Goal: Task Accomplishment & Management: Use online tool/utility

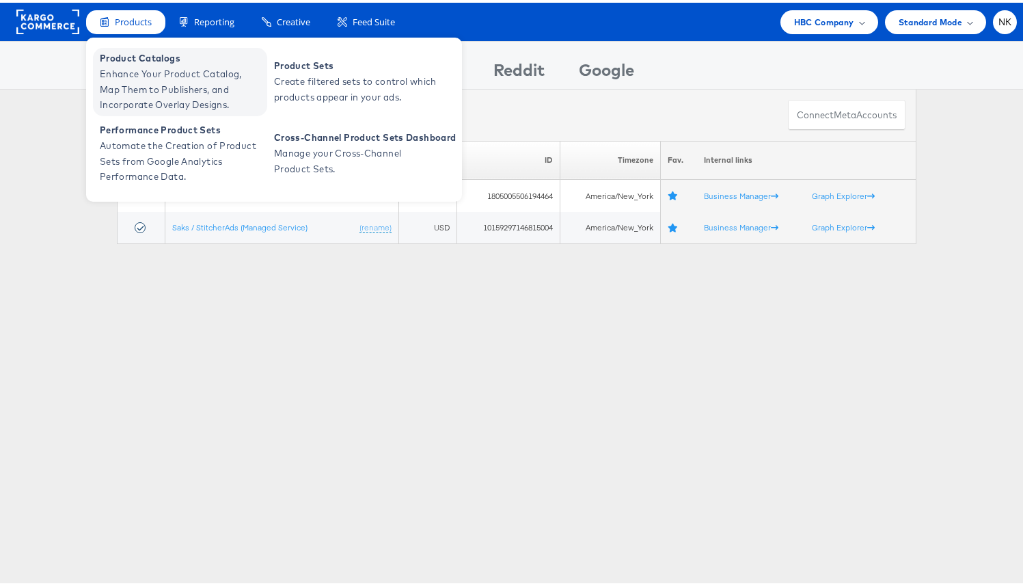
click at [139, 82] on span "Enhance Your Product Catalog, Map Them to Publishers, and Incorporate Overlay D…" at bounding box center [182, 87] width 164 height 46
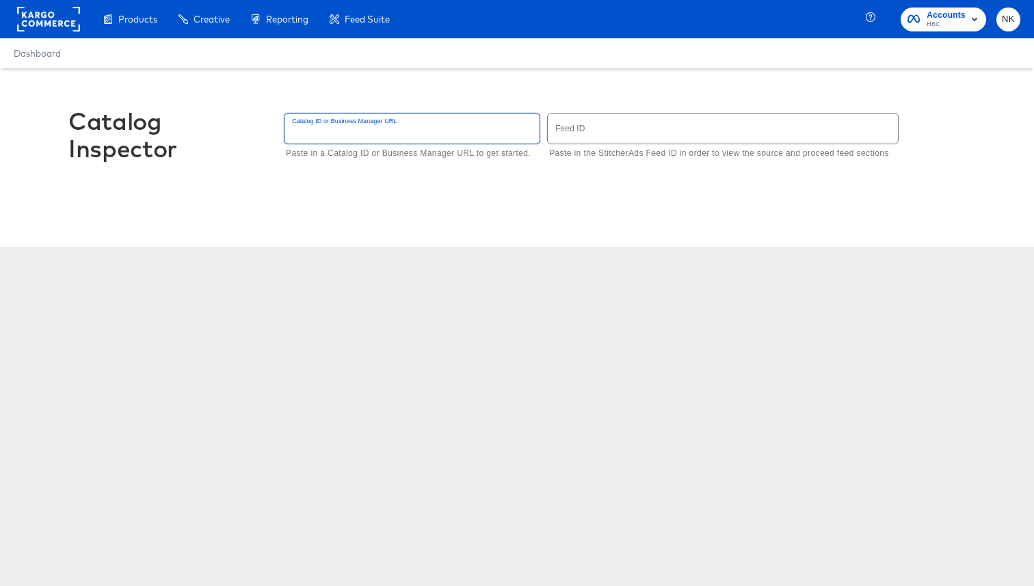
click at [455, 127] on input "text" at bounding box center [411, 127] width 255 height 29
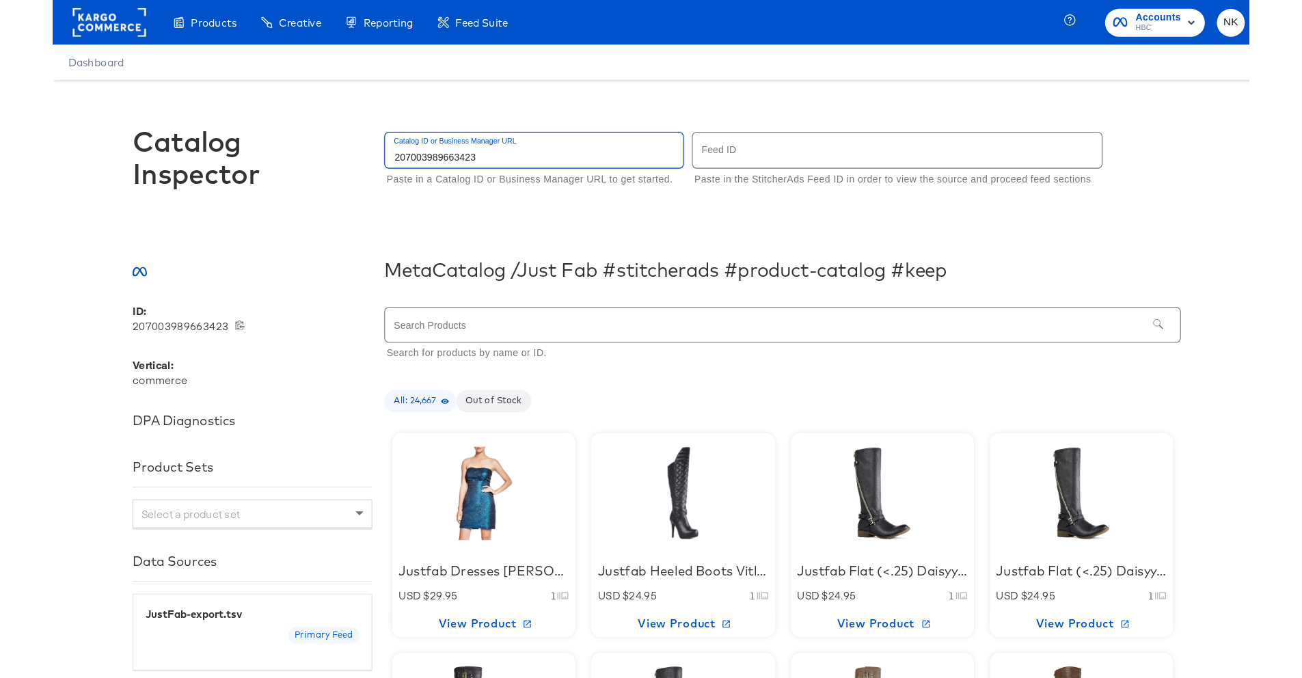
scroll to position [17, 0]
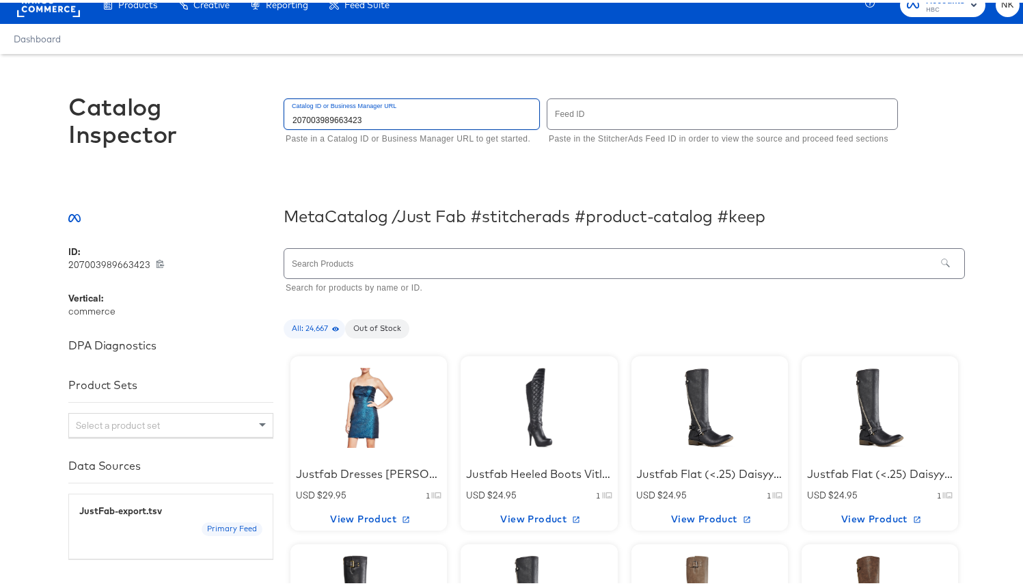
type input "207003989663423"
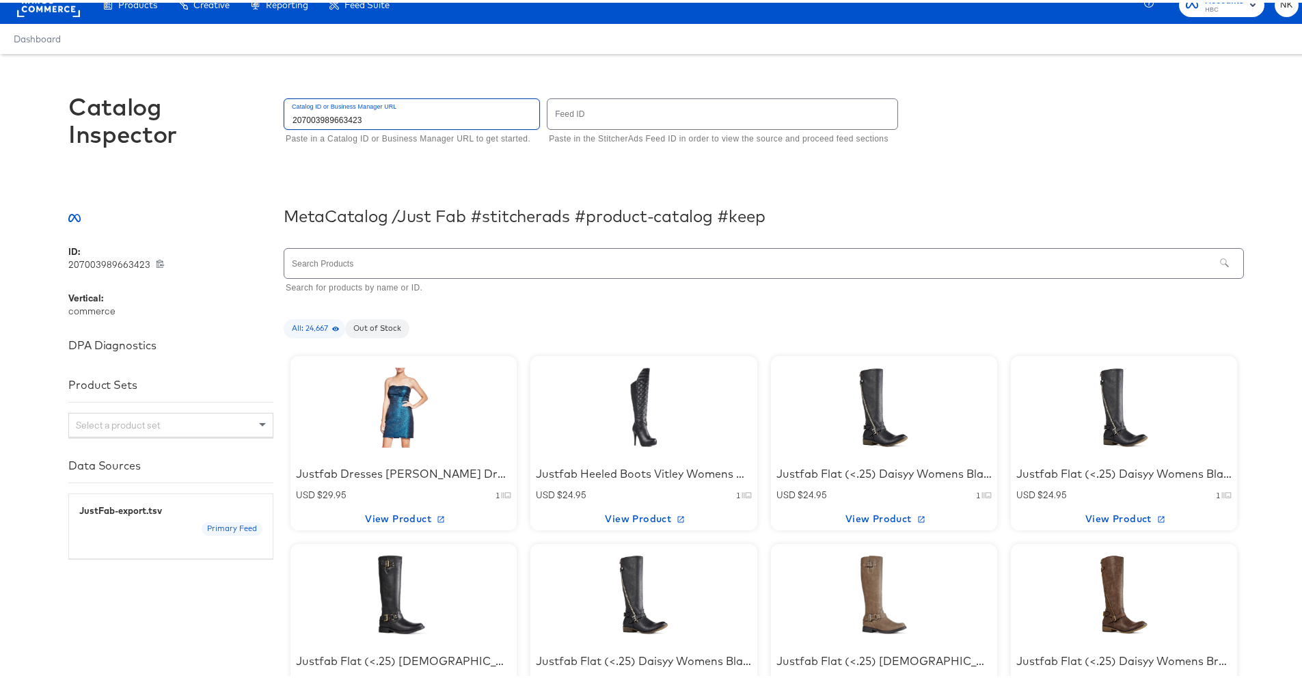
click at [446, 257] on input "text" at bounding box center [749, 260] width 930 height 29
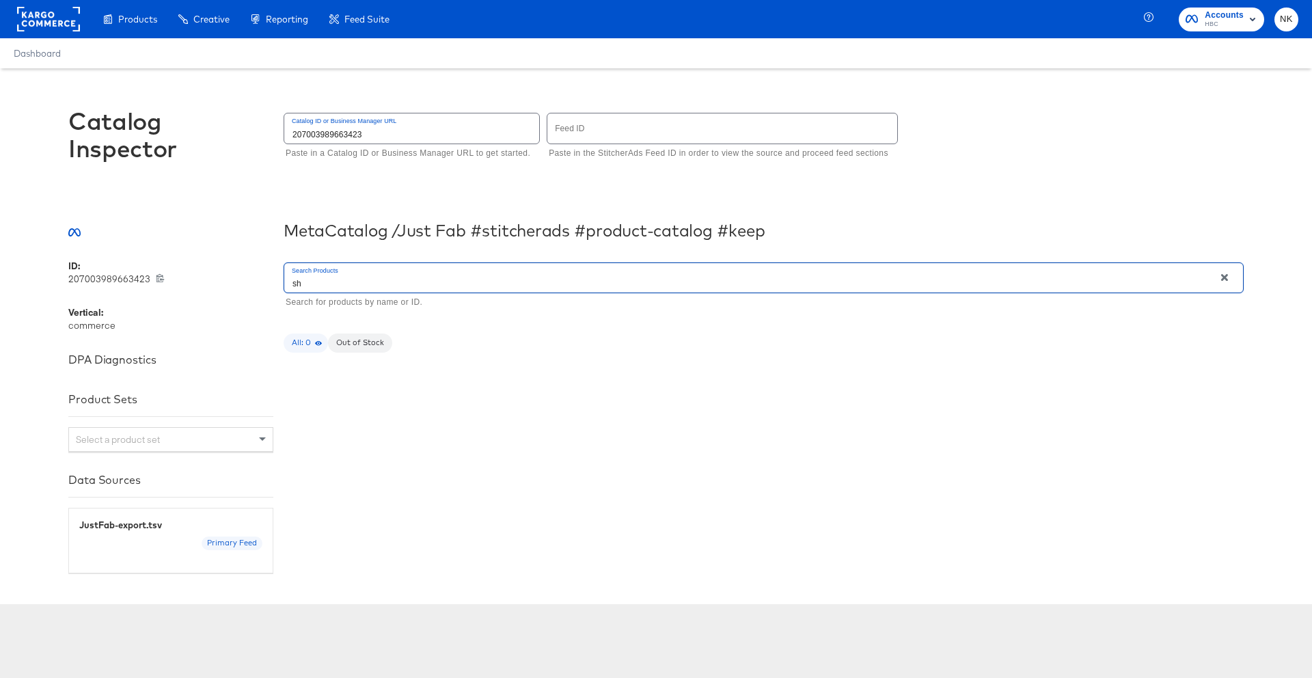
type input "s"
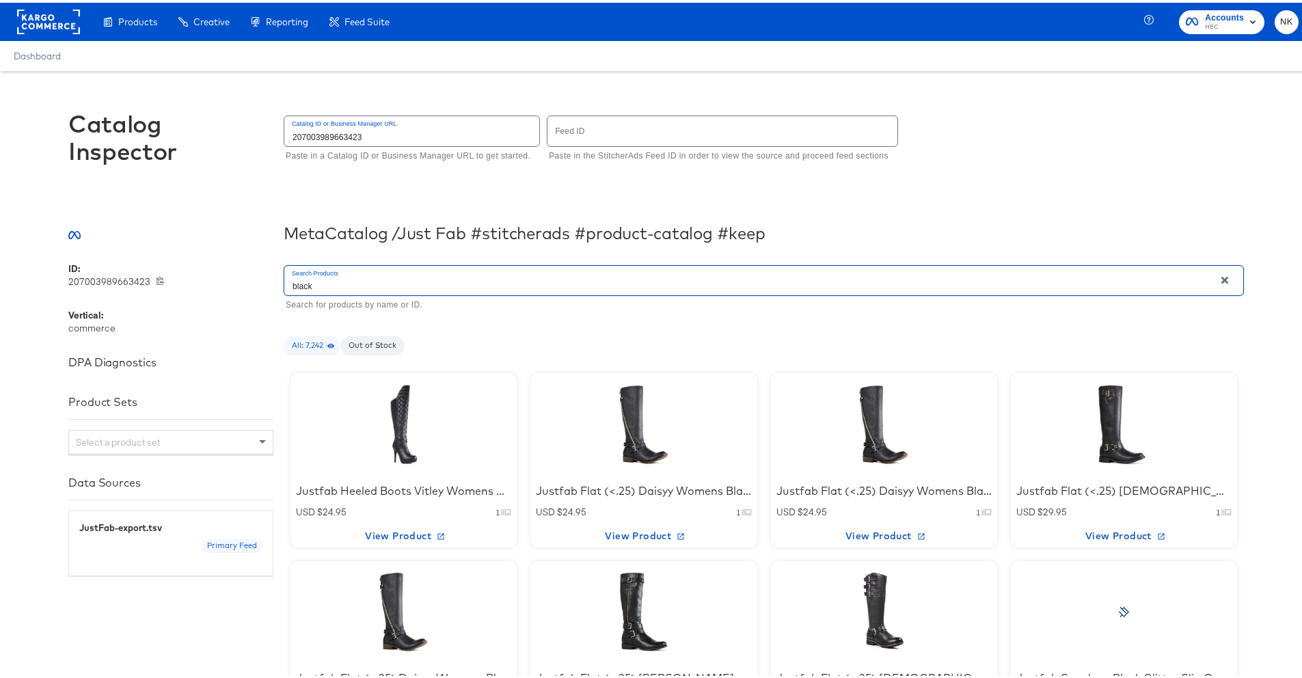
scroll to position [37, 0]
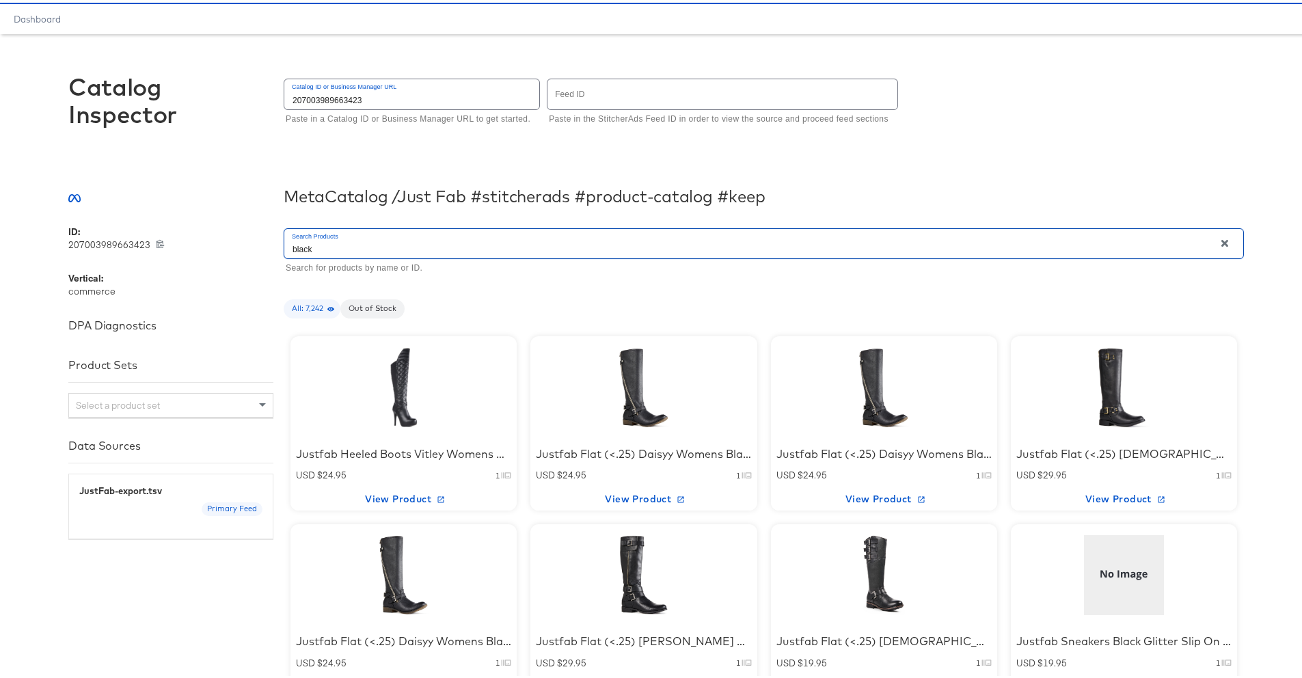
type input "black"
click at [655, 403] on div at bounding box center [644, 384] width 116 height 85
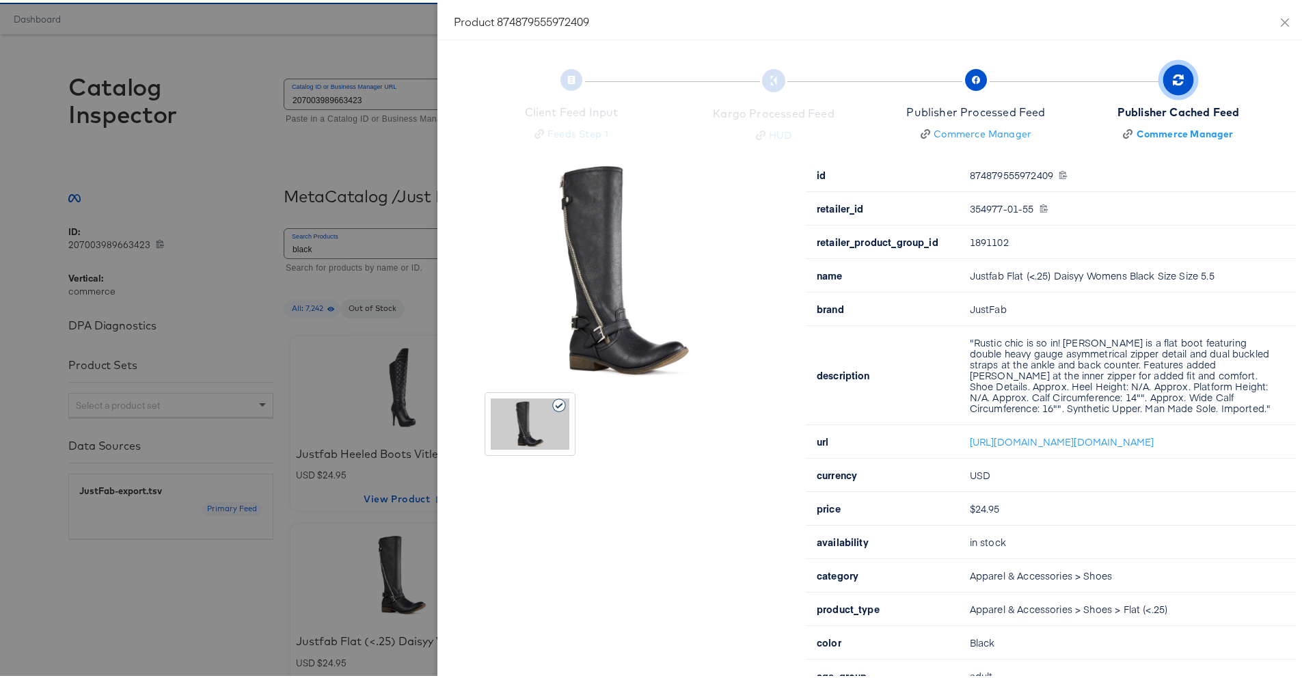
scroll to position [28, 0]
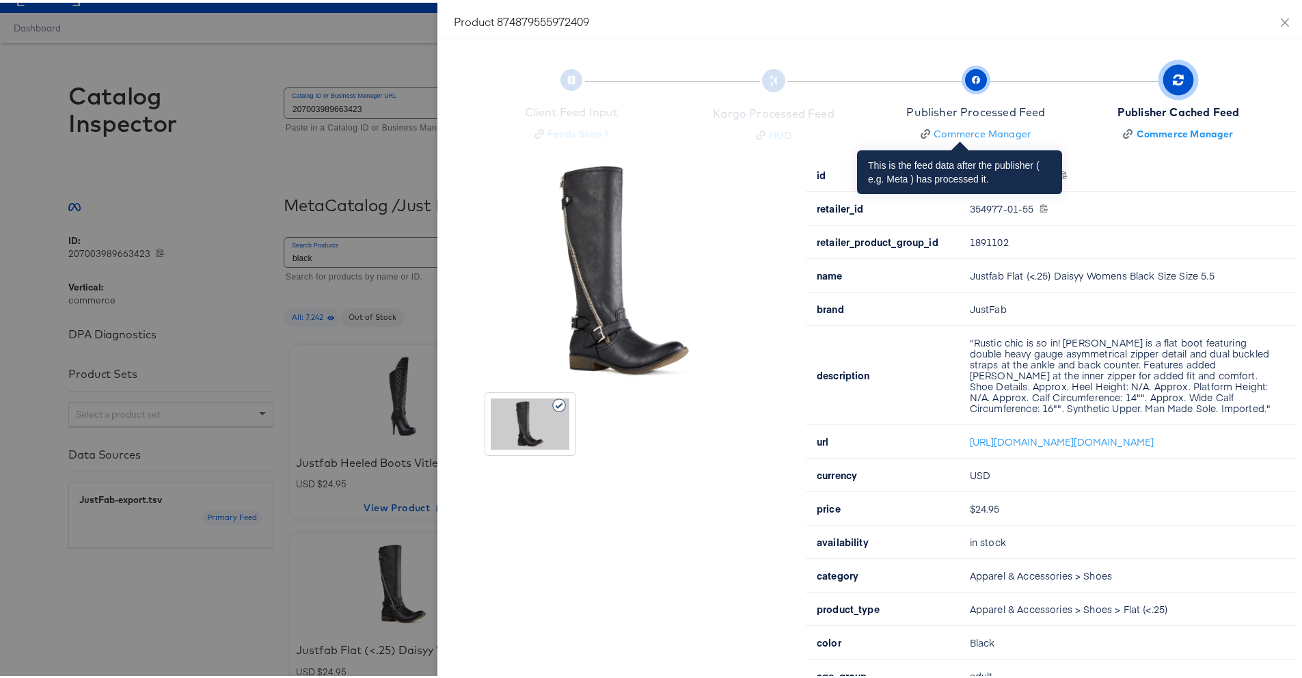
click at [980, 105] on div "Publisher Processed Feed" at bounding box center [975, 110] width 139 height 16
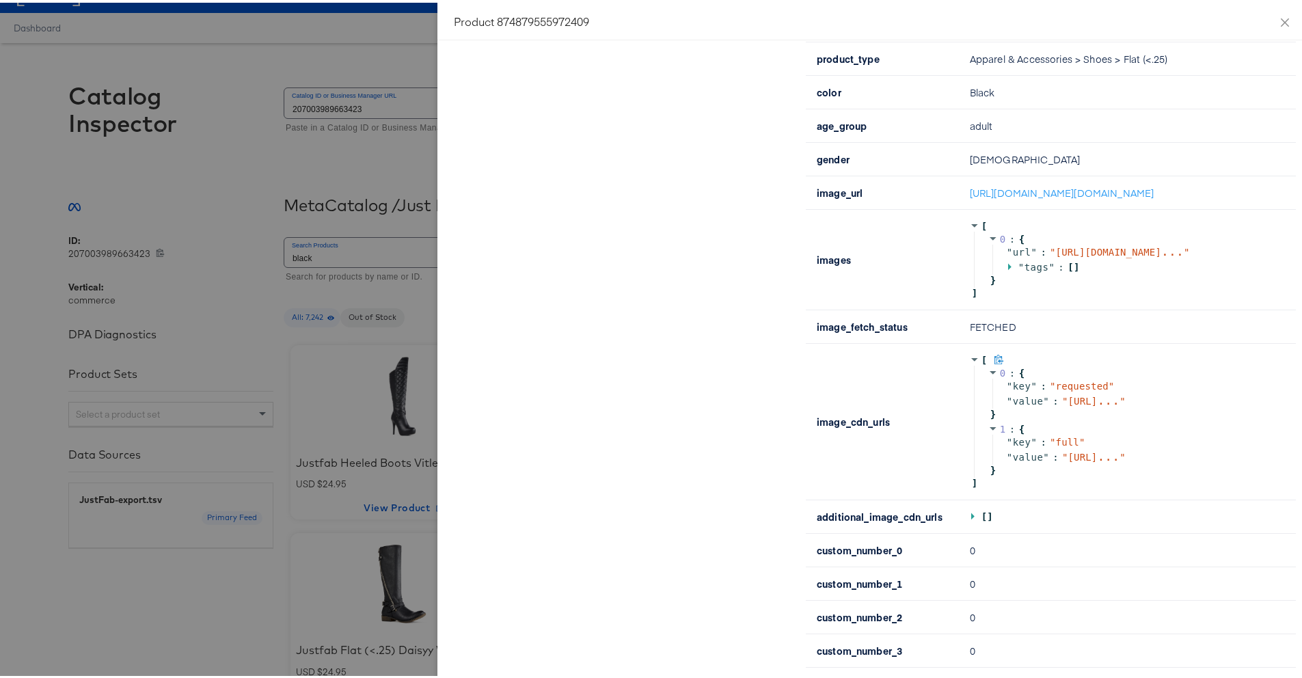
scroll to position [569, 0]
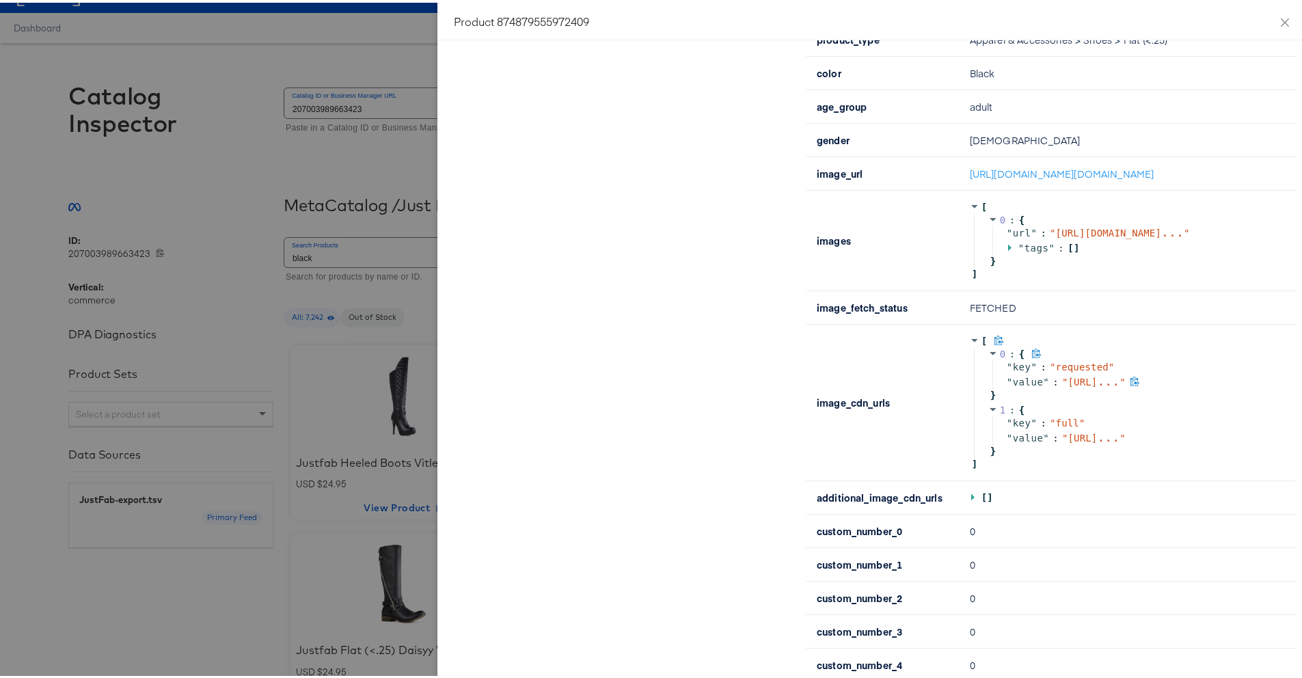
click at [1033, 385] on span "https://scontent-iad3-2.xx.fbc ..." at bounding box center [1094, 379] width 52 height 11
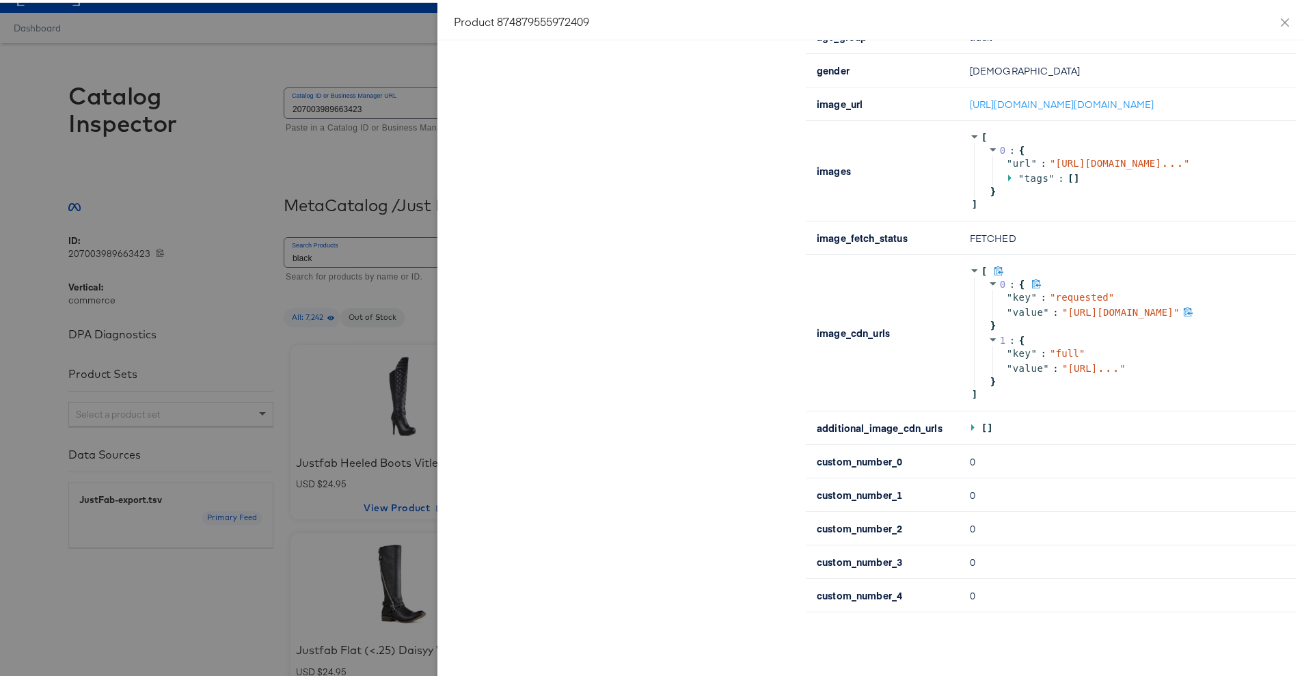
click at [1033, 314] on icon at bounding box center [1188, 309] width 9 height 10
click at [1033, 371] on span "https://scontent-iad3-2.xx.fbc ..." at bounding box center [1094, 365] width 52 height 11
drag, startPoint x: 1001, startPoint y: 385, endPoint x: 1176, endPoint y: 517, distance: 219.2
click at [1033, 371] on span "" https://scontent-iad3-2.xx.fbcdn.net/v/t45.5328-4/426725033_7105002239617077_…" at bounding box center [1121, 365] width 118 height 11
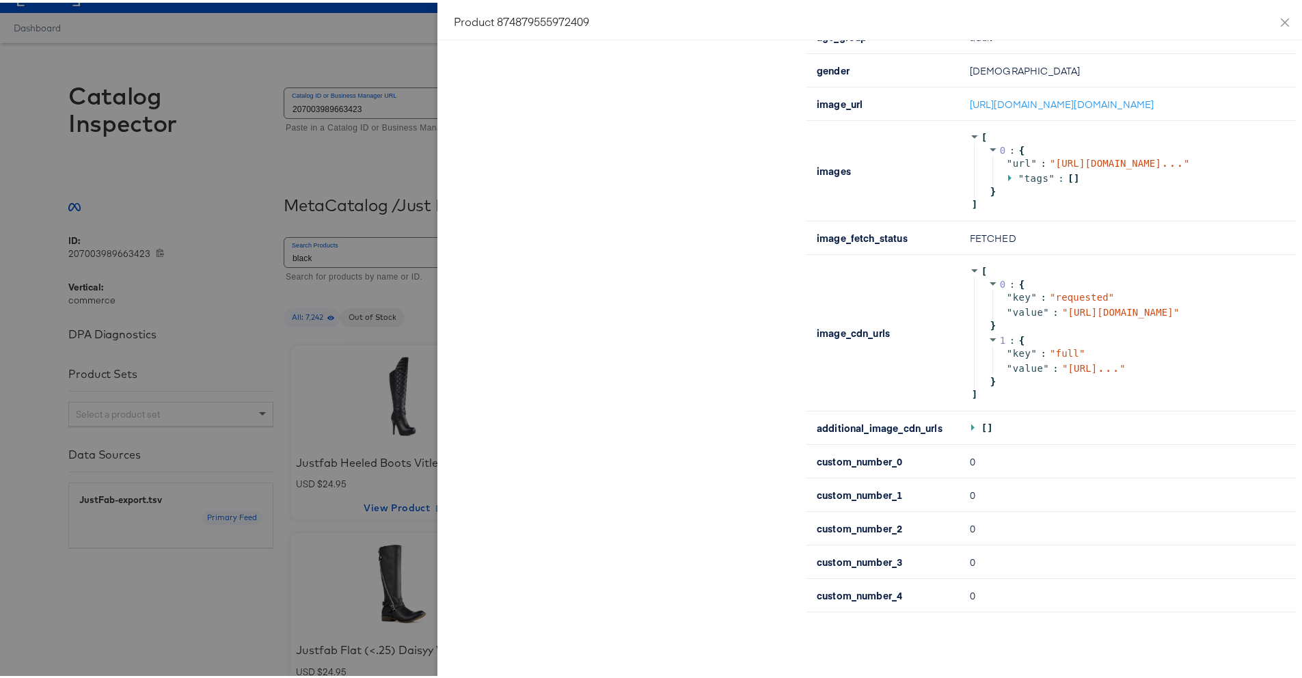
copy span "https://scontent-iad3-2.xx.fbcdn.net/v/t45.5328-4/426725033_7105002239617077_69…"
click at [1033, 370] on icon at bounding box center [1135, 365] width 9 height 10
click at [1033, 371] on span "https://scontent-iad3-2.xx.fbc ..." at bounding box center [1094, 365] width 52 height 11
copy span "https://scontent-iad3-2.xx.fbcdn.net/v/t45.5328-4/426725033_7105002239617077_69…"
drag, startPoint x: 1002, startPoint y: 382, endPoint x: 1173, endPoint y: 511, distance: 213.8
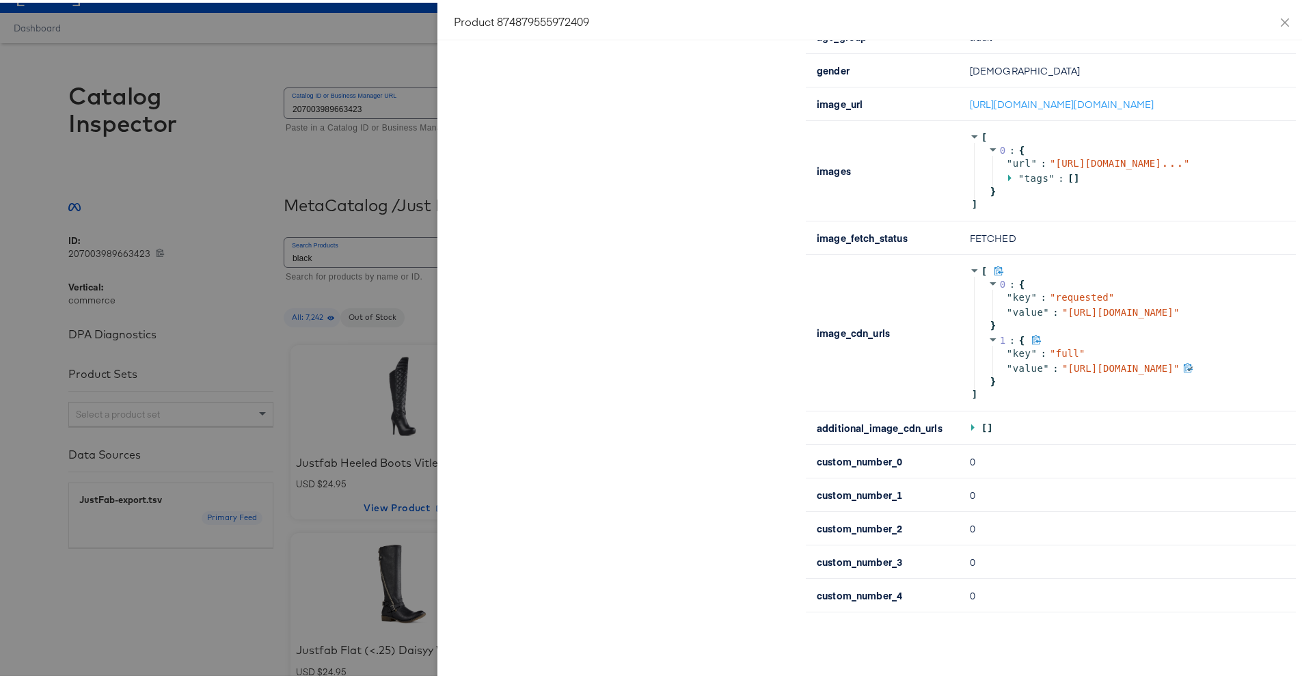
click at [1033, 371] on span "" https://scontent-iad3-2.xx.fbcdn.net/v/t45.5328-4/426725033_7105002239617077_…" at bounding box center [1121, 365] width 118 height 11
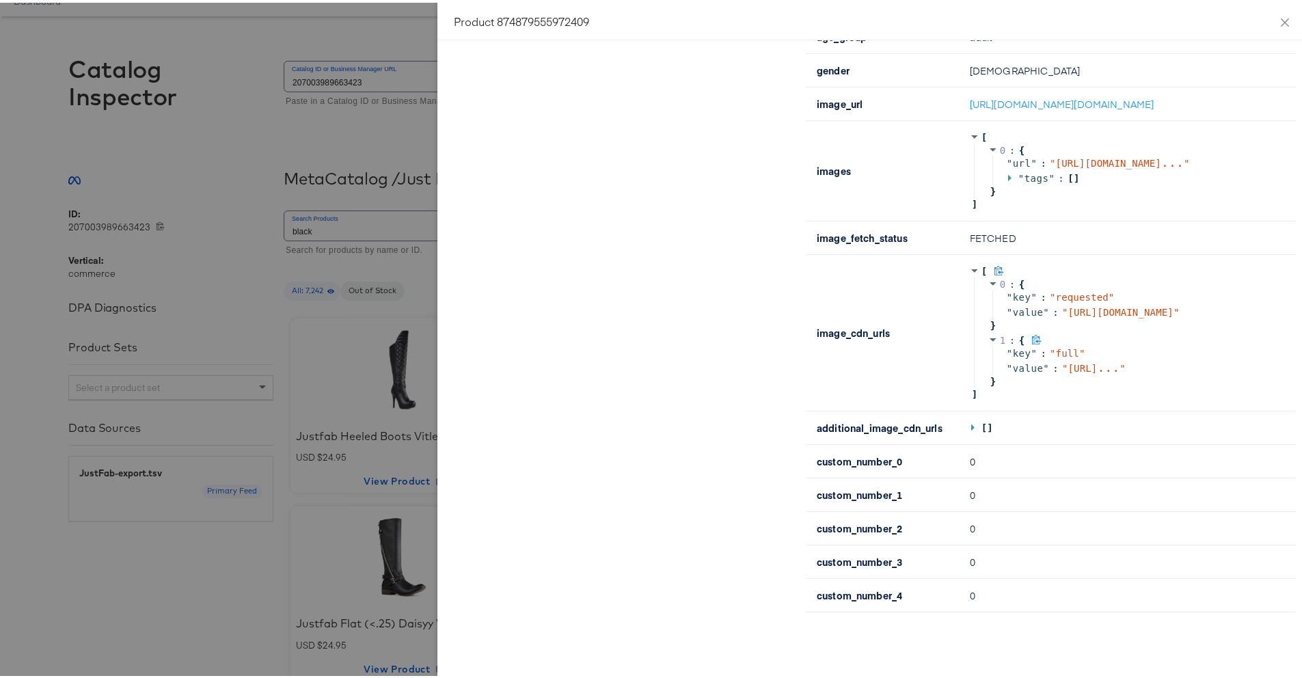
scroll to position [103, 0]
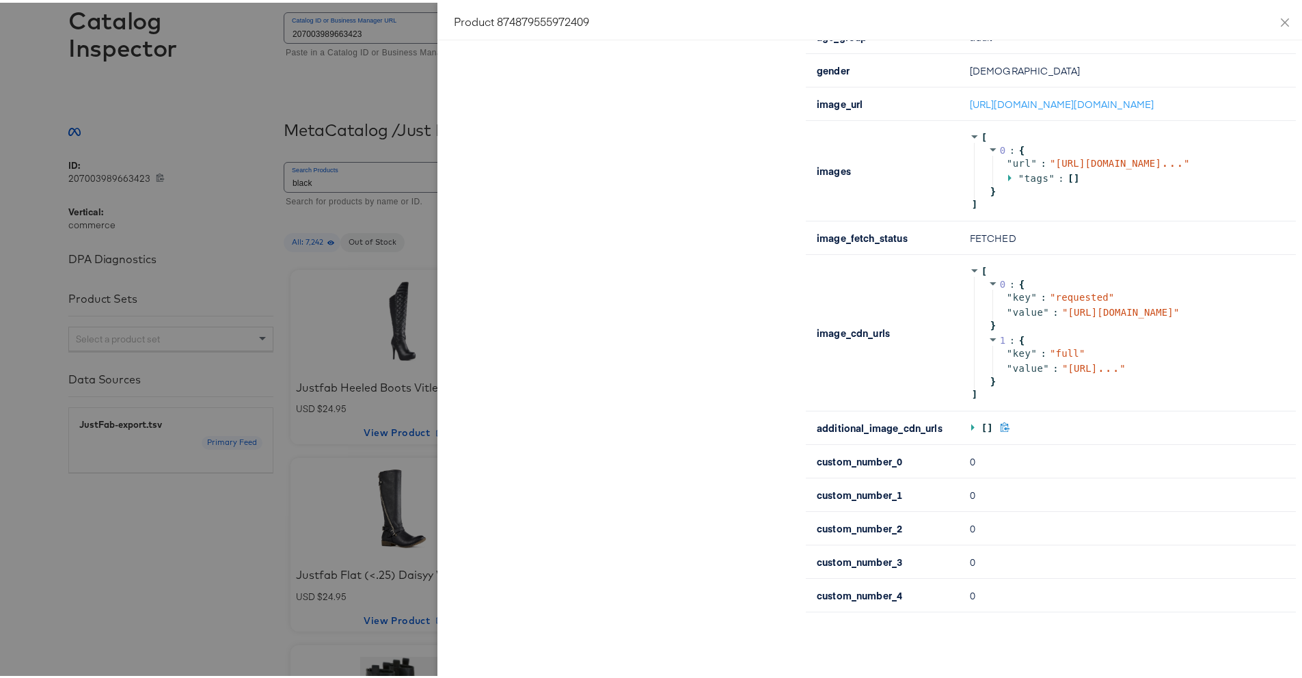
click at [970, 426] on icon at bounding box center [975, 425] width 10 height 10
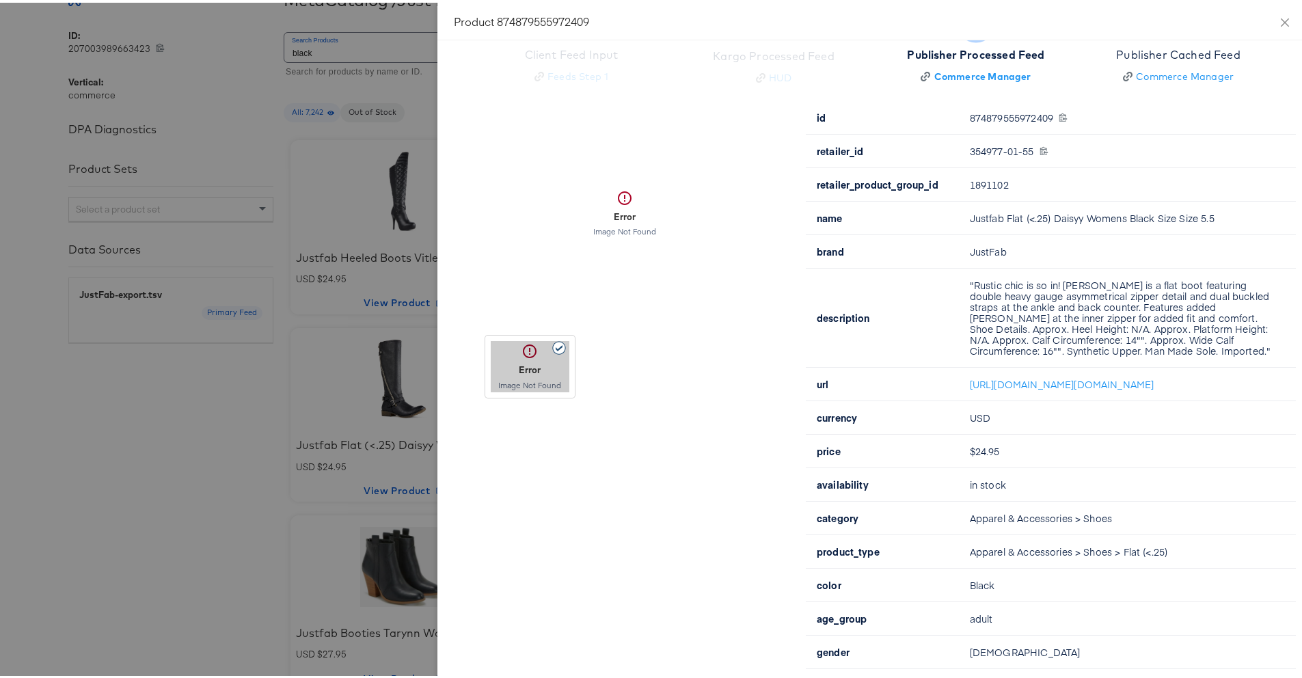
scroll to position [0, 0]
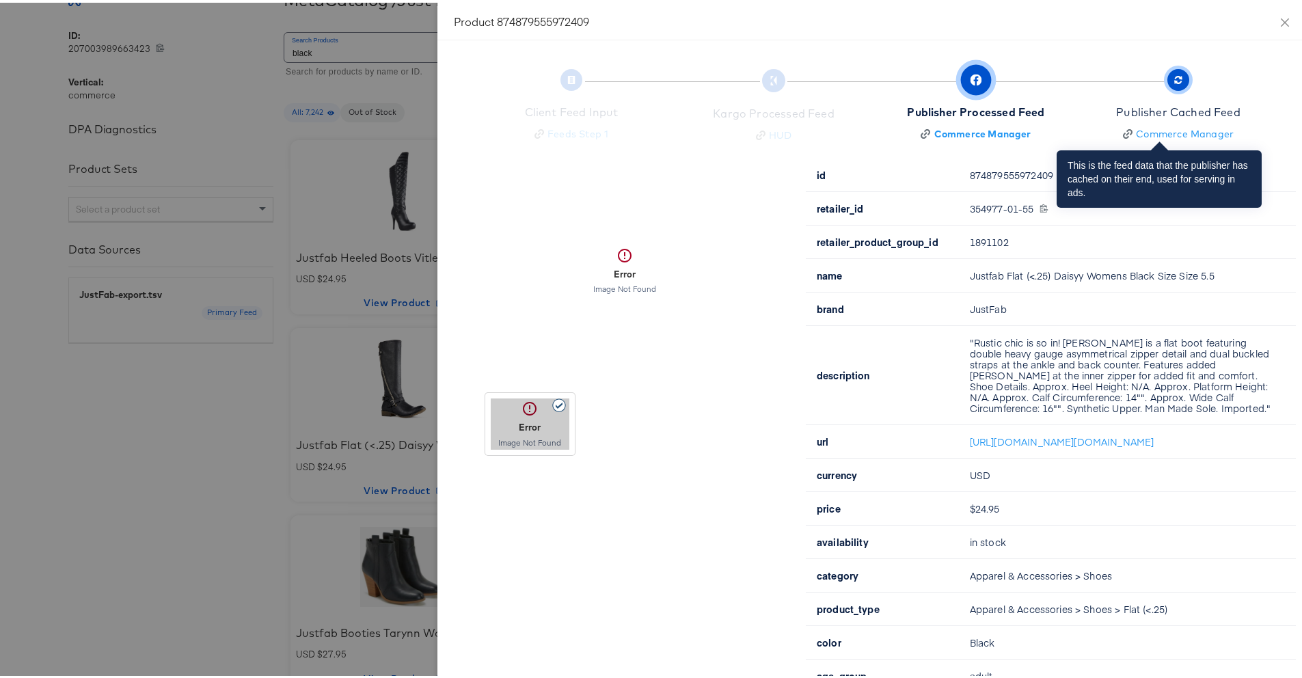
click at [1033, 87] on span "Publisher Cached Feed Commerce Manager" at bounding box center [1178, 104] width 124 height 68
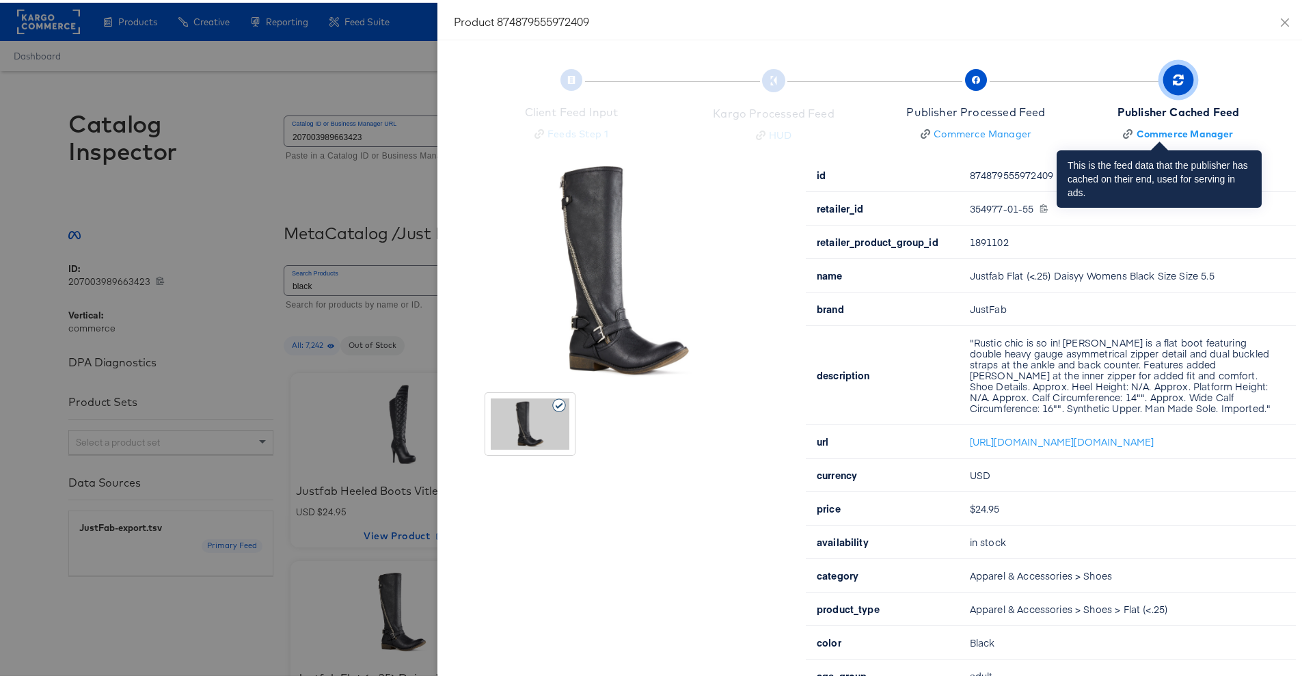
click at [1033, 94] on span "Publisher Cached Feed Commerce Manager" at bounding box center [1179, 104] width 122 height 68
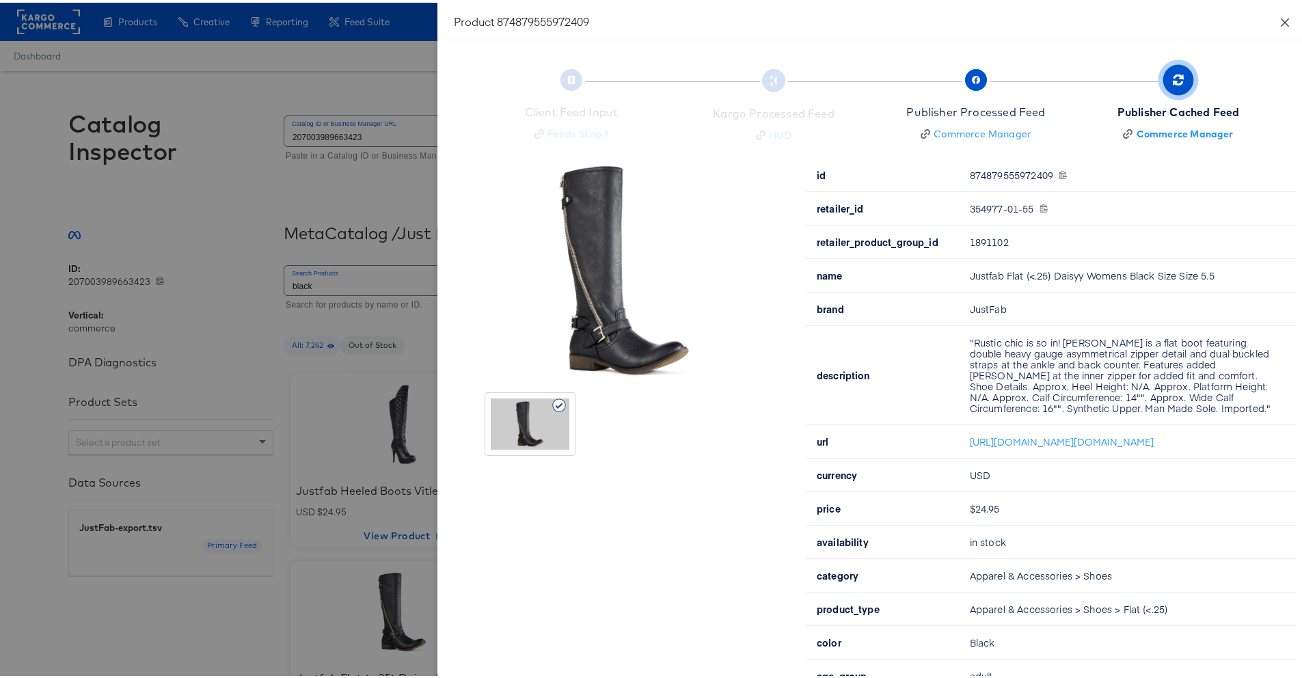
click at [1033, 25] on button "Close" at bounding box center [1285, 19] width 38 height 38
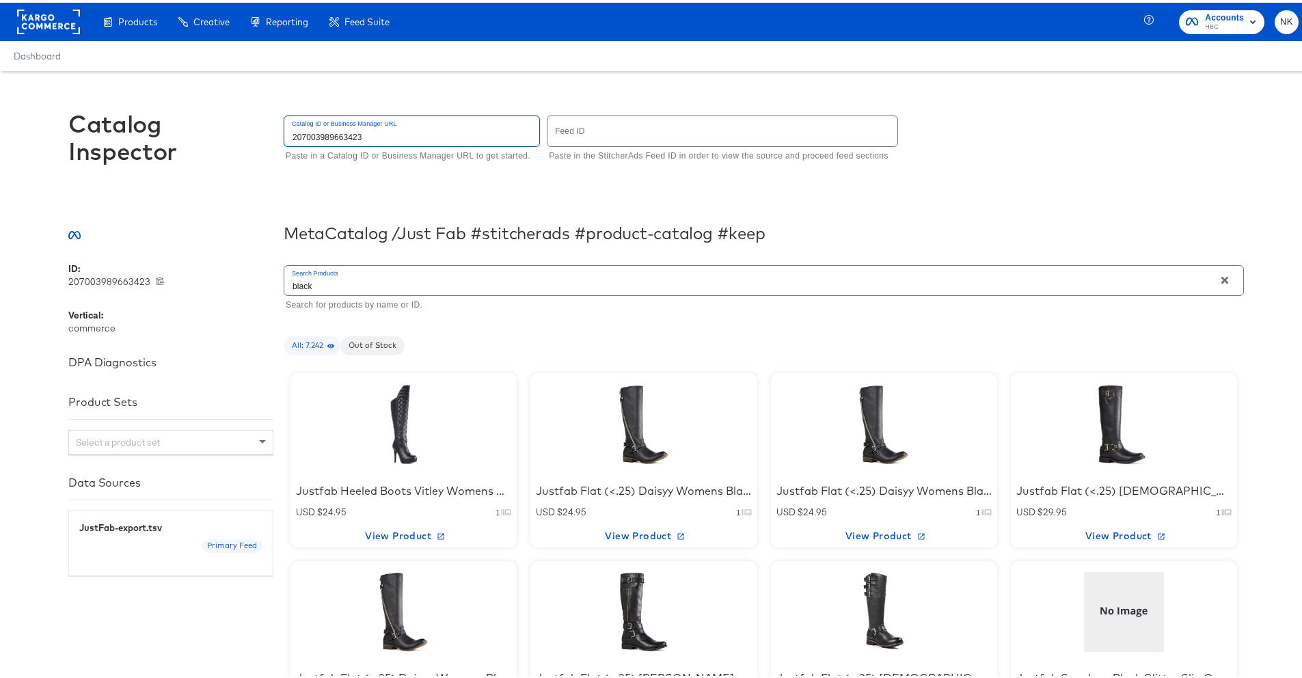
drag, startPoint x: 437, startPoint y: 127, endPoint x: 390, endPoint y: 140, distance: 49.6
click at [390, 140] on input "207003989663423" at bounding box center [411, 127] width 255 height 29
click at [641, 126] on input "text" at bounding box center [723, 127] width 350 height 29
type input "4900"
drag, startPoint x: 464, startPoint y: 135, endPoint x: 243, endPoint y: 120, distance: 222.0
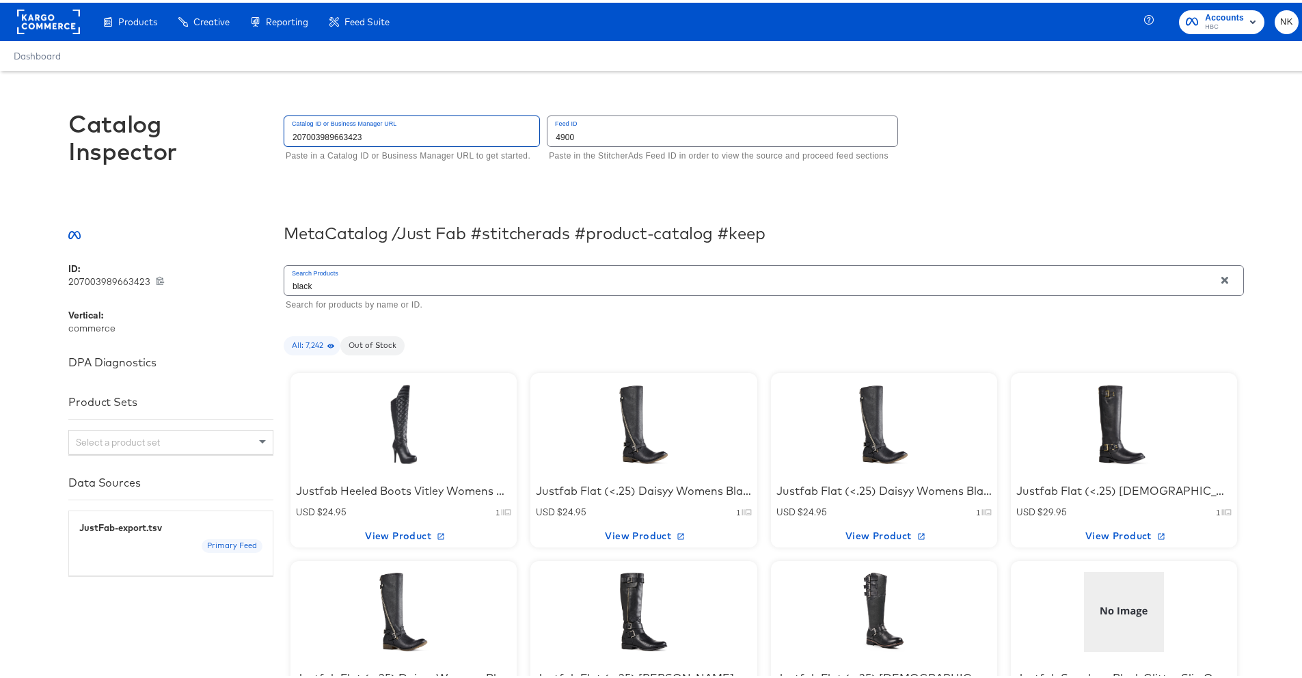
click at [243, 120] on div "Catalog Inspector Catalog ID or Business Manager URL 207003989663423 Paste in a…" at bounding box center [656, 141] width 1176 height 147
drag, startPoint x: 407, startPoint y: 129, endPoint x: 265, endPoint y: 131, distance: 141.5
click at [265, 131] on div "Catalog Inspector Catalog ID or Business Manager URL 207003989663423 Paste in a…" at bounding box center [656, 141] width 1176 height 147
drag, startPoint x: 291, startPoint y: 134, endPoint x: 550, endPoint y: 160, distance: 260.4
click at [550, 160] on div "Catalog ID or Business Manager URL 207003989663423 Paste in a Catalog ID or Bus…" at bounding box center [764, 136] width 960 height 53
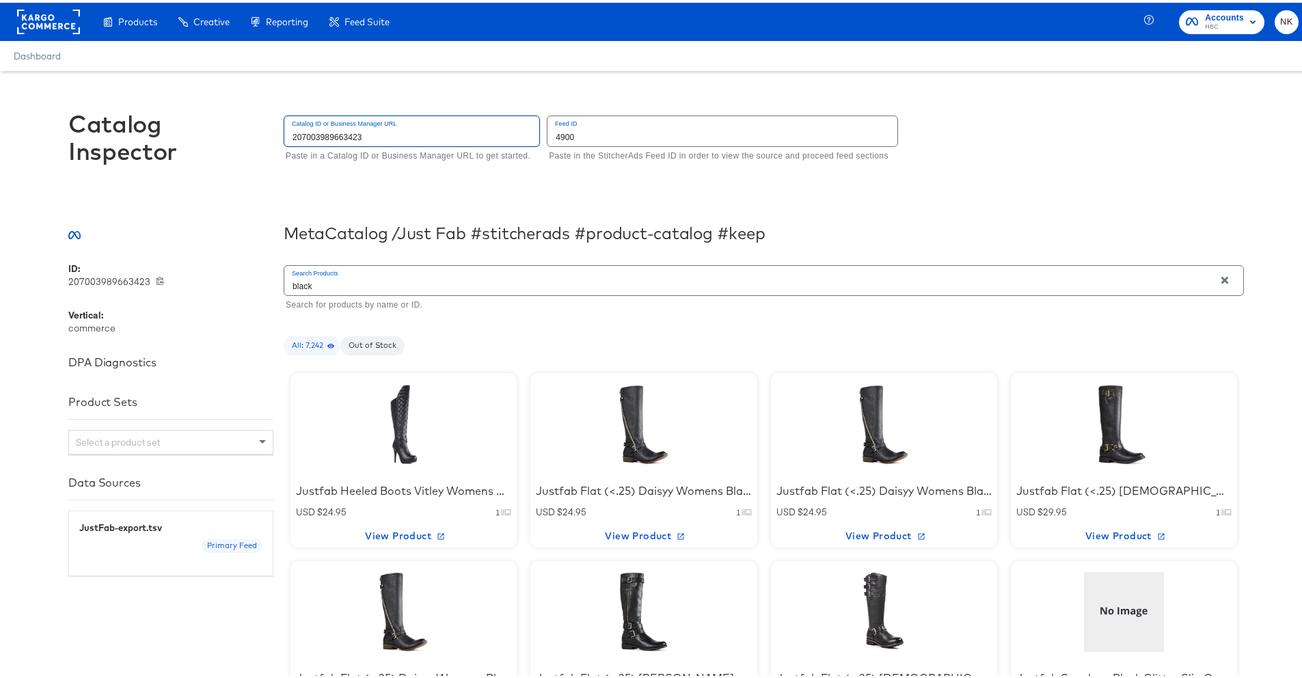
type input "959457925079606"
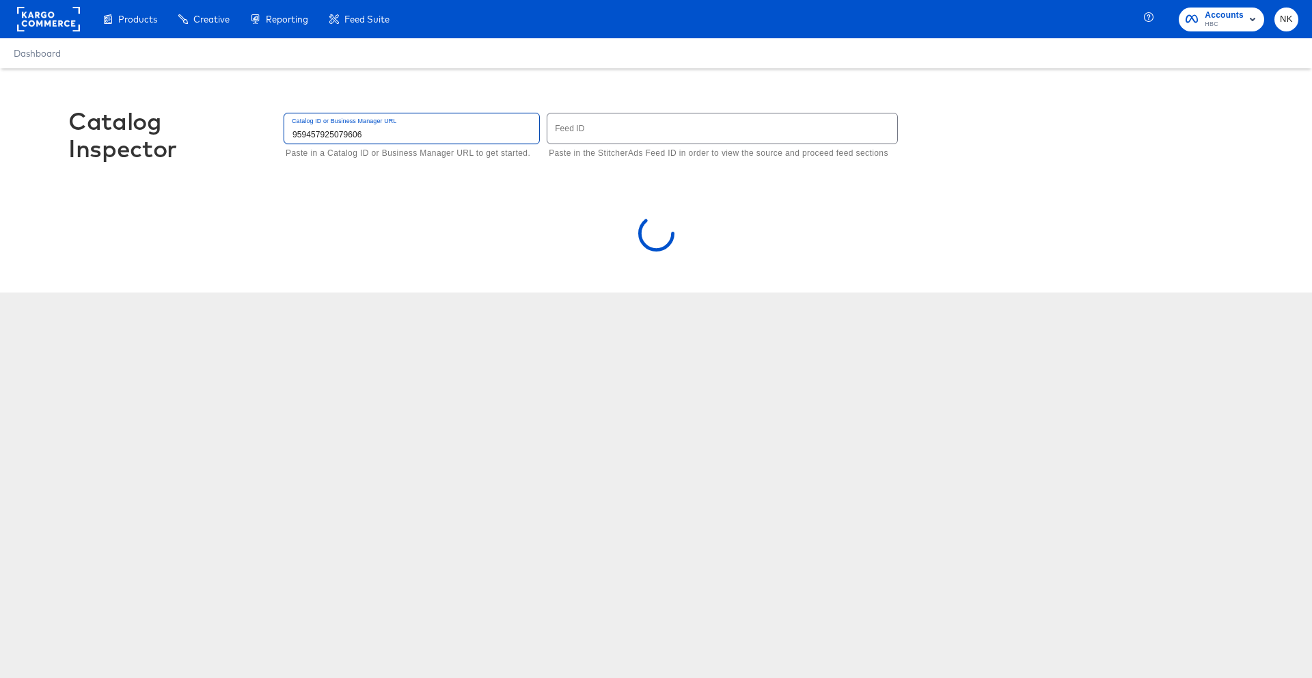
type input "959457925079606"
click at [689, 139] on input "text" at bounding box center [723, 127] width 350 height 29
type input "4900"
click at [487, 139] on input "959457925079606" at bounding box center [411, 127] width 255 height 29
click at [582, 131] on input "4900" at bounding box center [723, 127] width 350 height 29
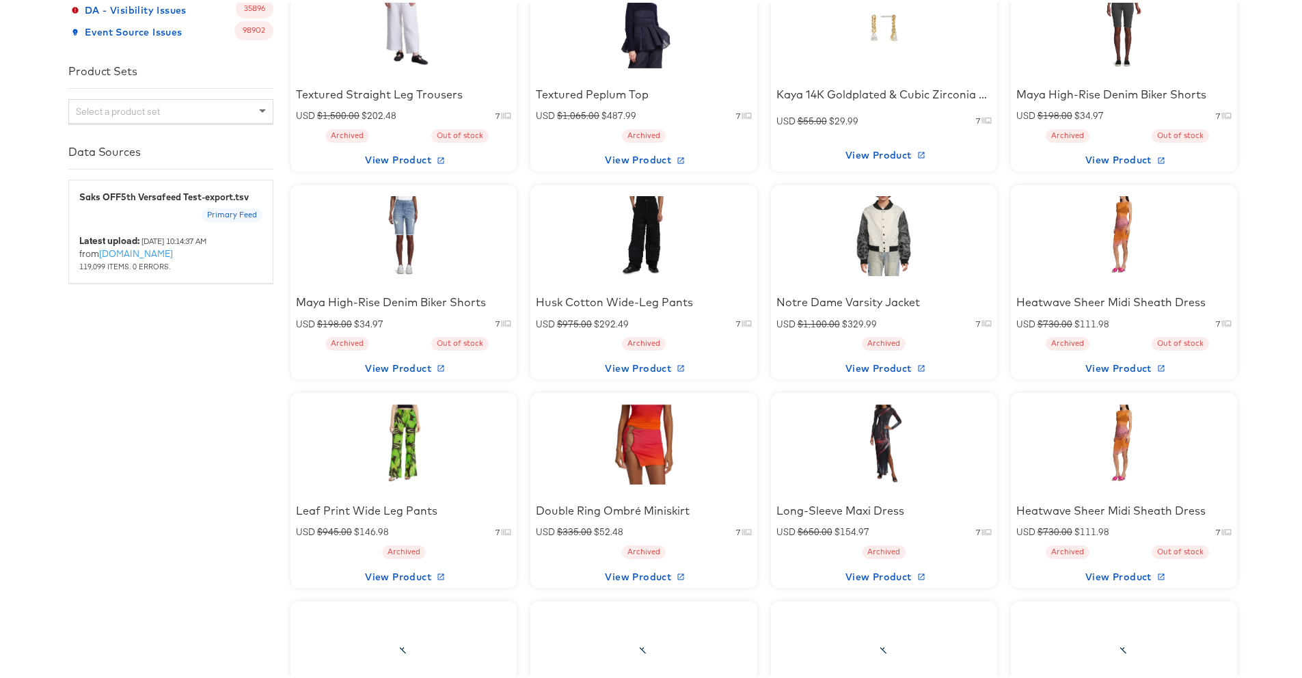
scroll to position [467, 0]
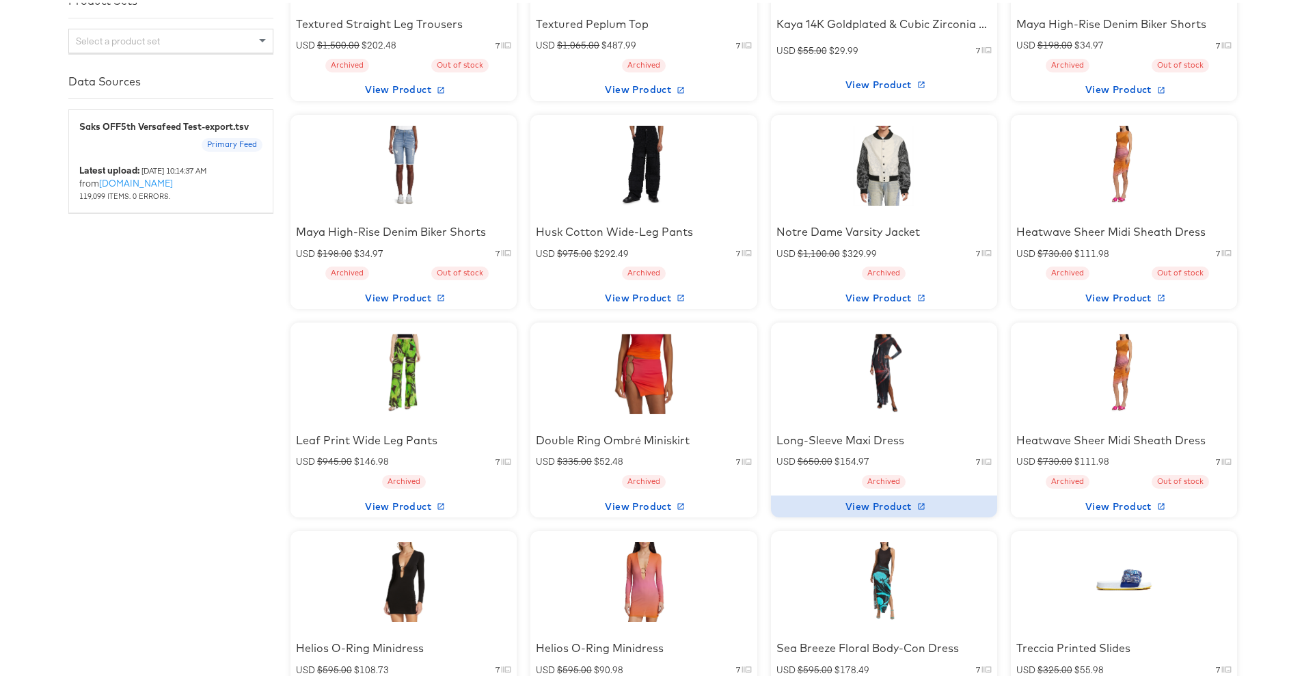
click at [870, 513] on span "View Product" at bounding box center [884, 504] width 215 height 17
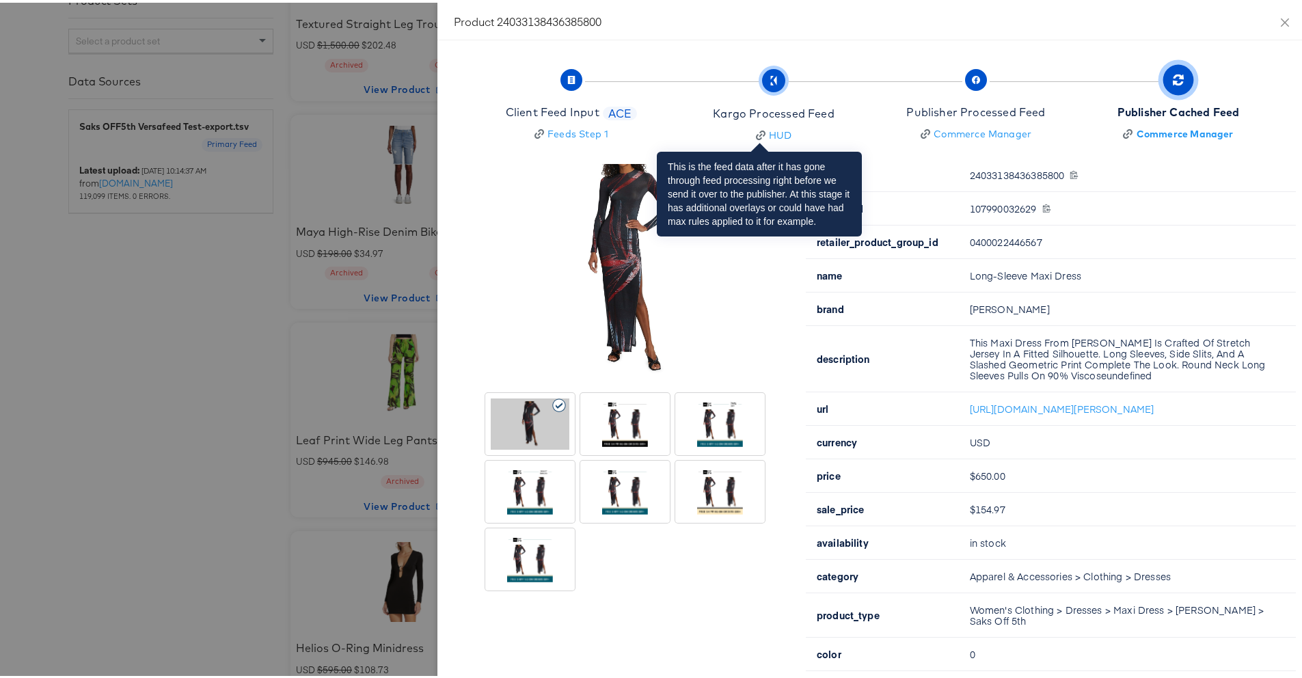
click at [739, 96] on span "Kargo Processed Feed HUD" at bounding box center [773, 104] width 121 height 69
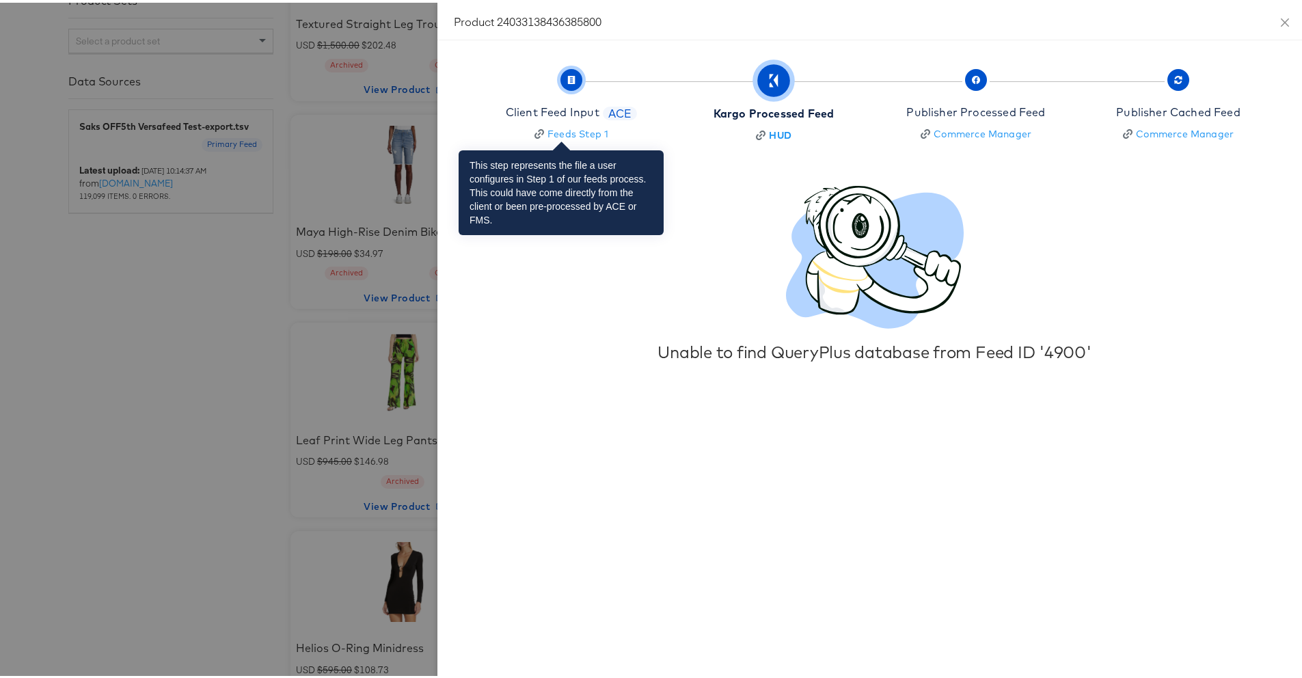
click at [582, 105] on div "Client Feed Input" at bounding box center [553, 110] width 94 height 16
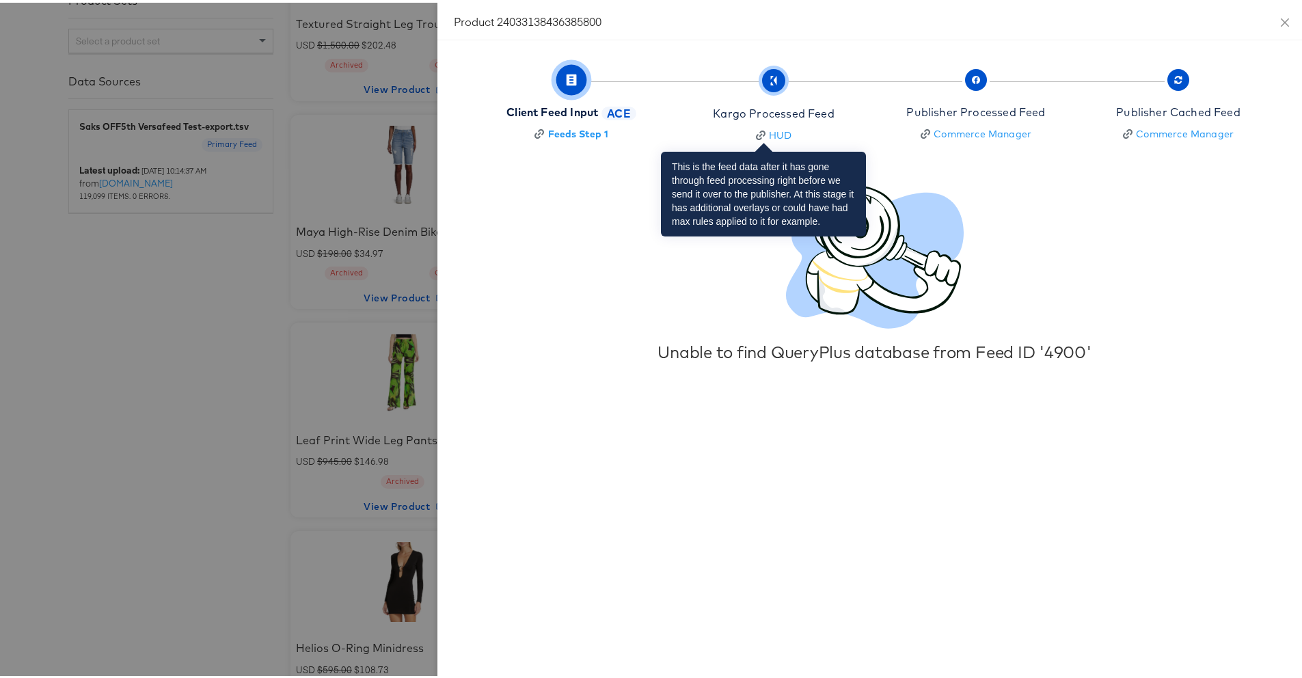
click at [771, 95] on span "Kargo Processed Feed HUD" at bounding box center [773, 104] width 121 height 69
